Goal: Task Accomplishment & Management: Manage account settings

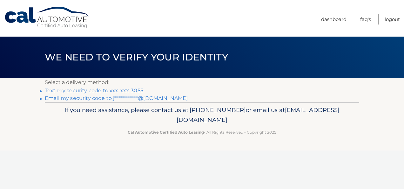
click at [65, 89] on link "Text my security code to xxx-xxx-3055" at bounding box center [94, 90] width 98 height 6
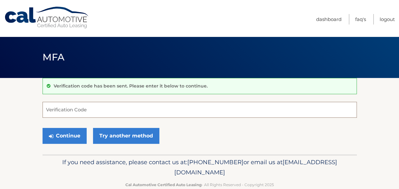
click at [46, 106] on input "Verification Code" at bounding box center [200, 110] width 314 height 16
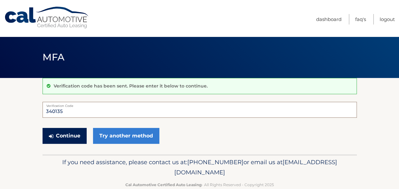
type input "340135"
click at [71, 136] on button "Continue" at bounding box center [65, 136] width 44 height 16
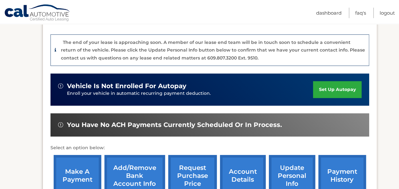
scroll to position [191, 0]
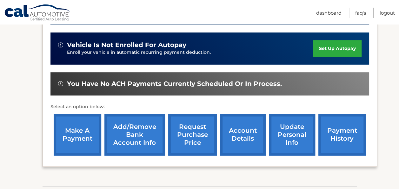
click at [66, 140] on link "make a payment" at bounding box center [78, 135] width 48 height 42
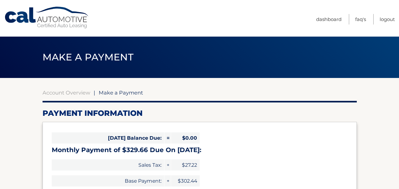
select select "Yzc1YjU3ZWEtYTRiMy00MzA3LTljYmMtZmRkOTYyMzlmMDAy"
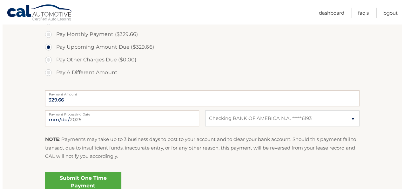
scroll to position [222, 0]
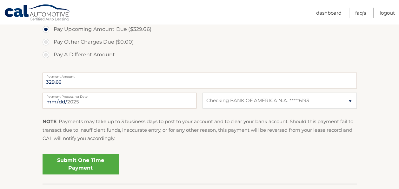
click at [78, 162] on link "Submit One Time Payment" at bounding box center [81, 164] width 76 height 20
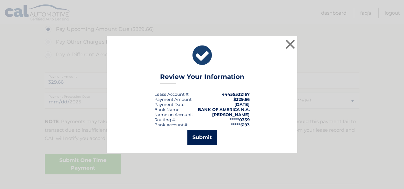
click at [203, 138] on button "Submit" at bounding box center [202, 137] width 30 height 15
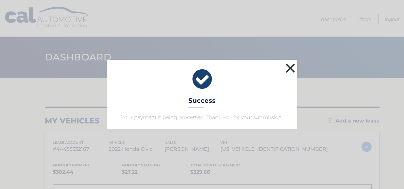
click at [290, 66] on button "×" at bounding box center [290, 68] width 13 height 13
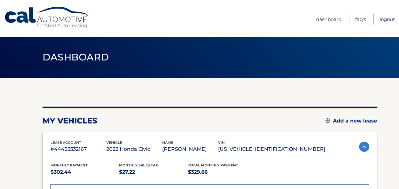
click at [386, 18] on link "Logout" at bounding box center [387, 19] width 15 height 10
